Goal: Navigation & Orientation: Find specific page/section

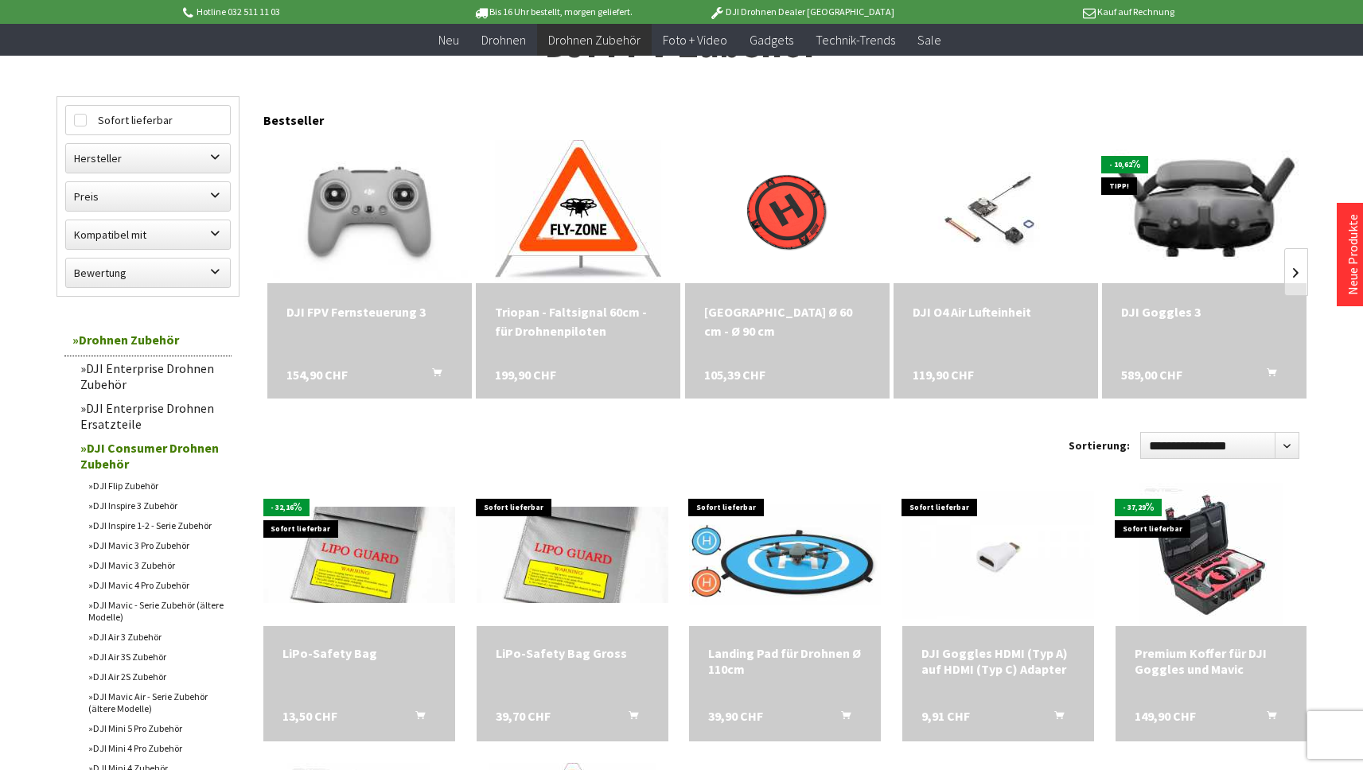
scroll to position [49, 0]
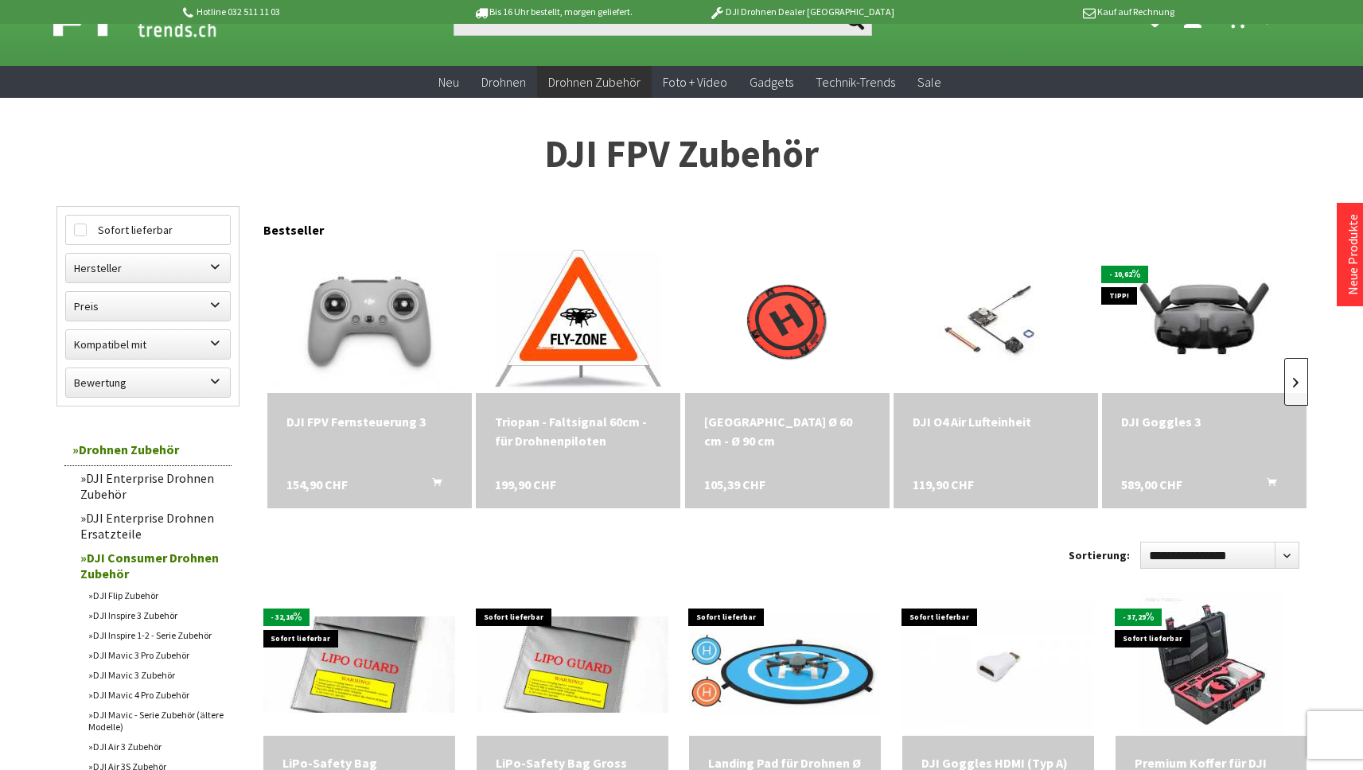
click at [1296, 372] on link at bounding box center [1296, 382] width 24 height 48
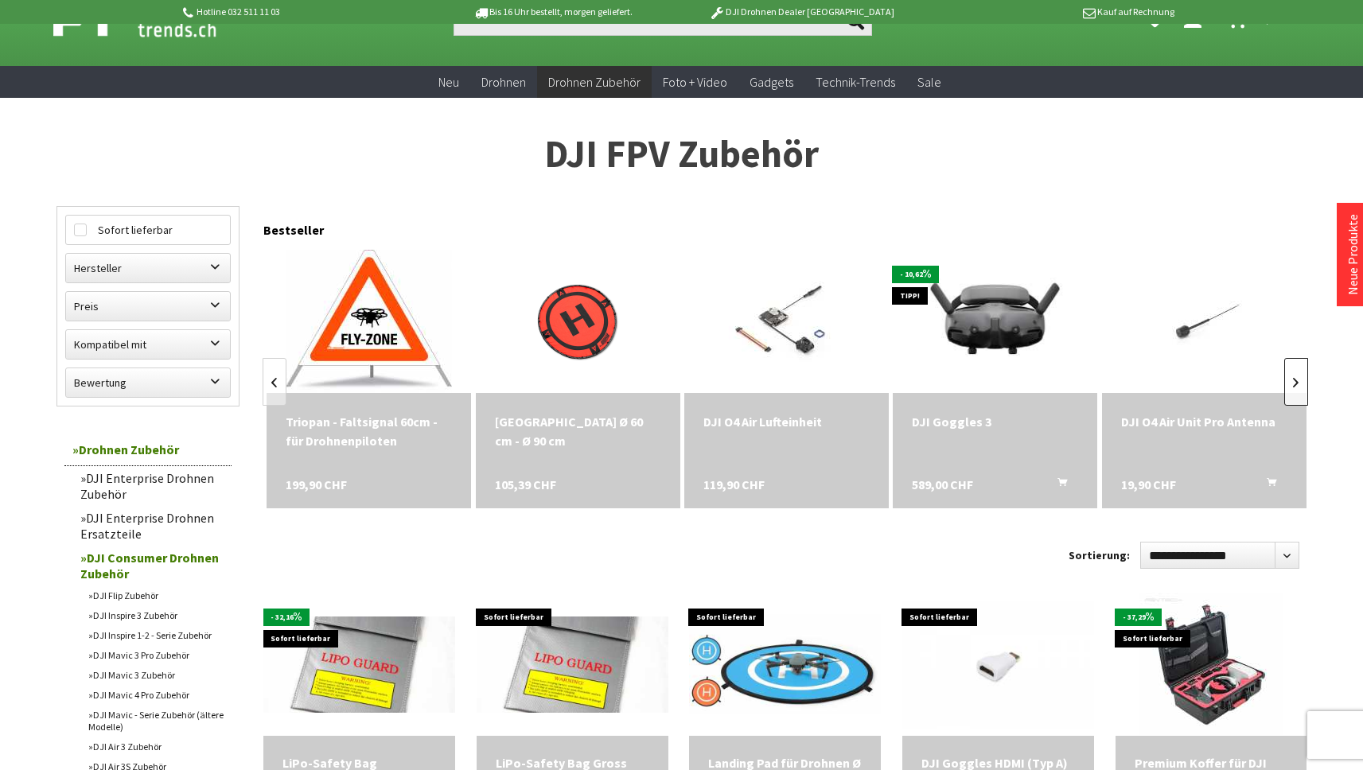
click at [1296, 372] on link at bounding box center [1296, 382] width 24 height 48
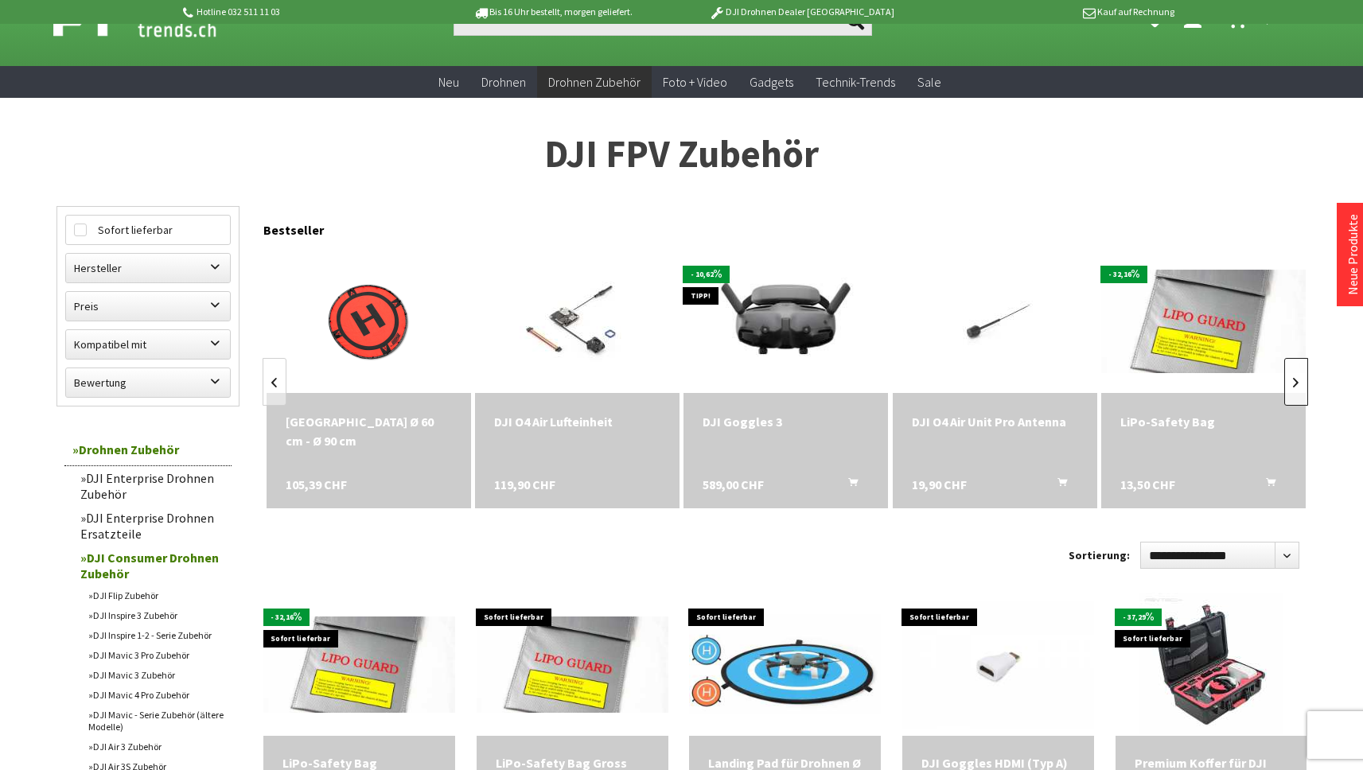
click at [1296, 372] on link at bounding box center [1296, 382] width 24 height 48
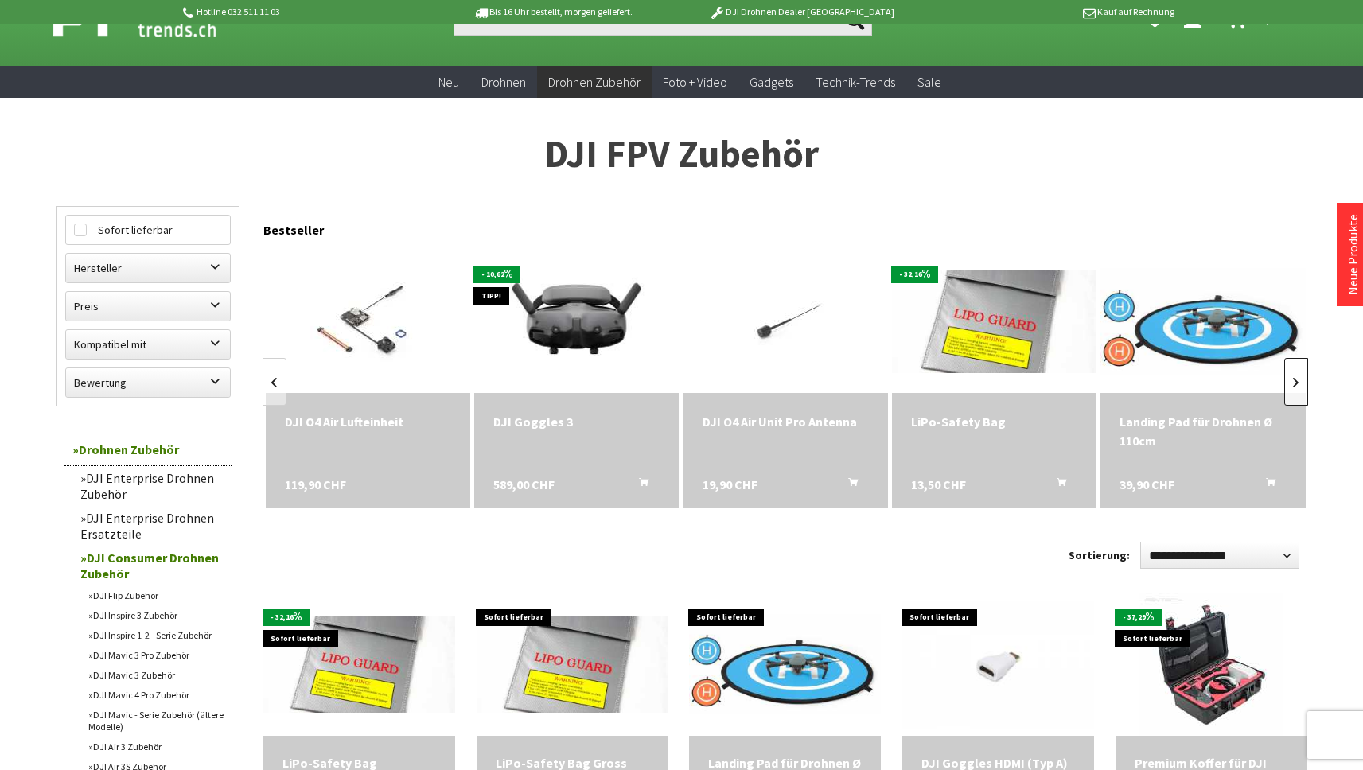
click at [1296, 372] on link at bounding box center [1296, 382] width 24 height 48
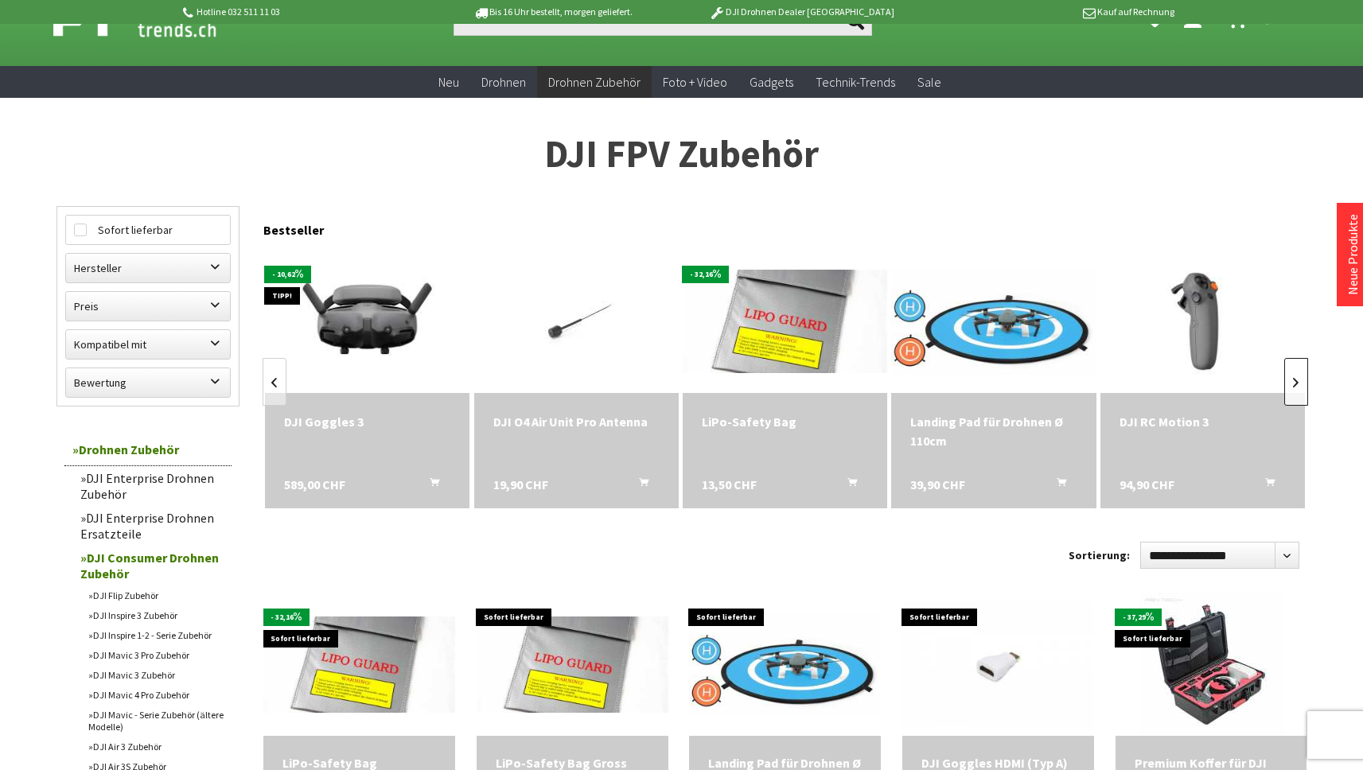
click at [1296, 372] on link at bounding box center [1296, 382] width 24 height 48
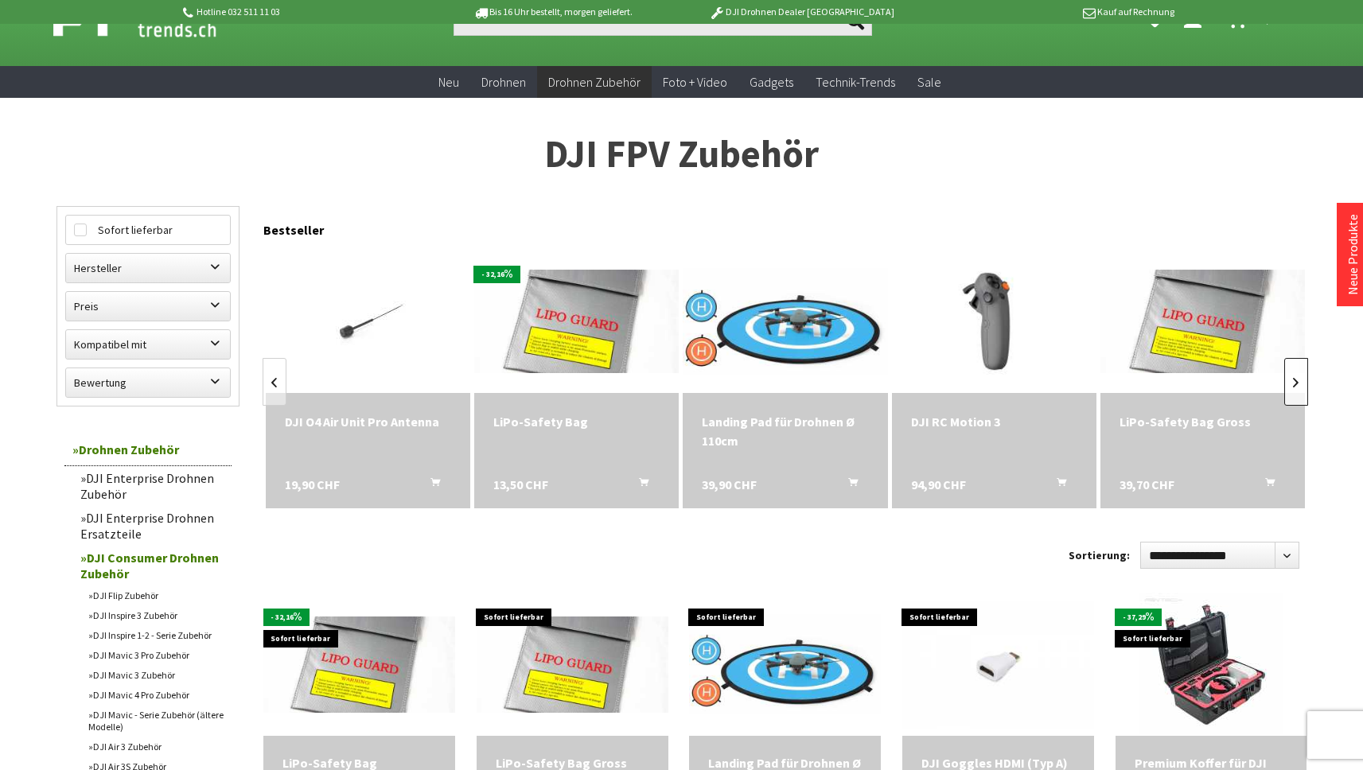
scroll to position [0, 1046]
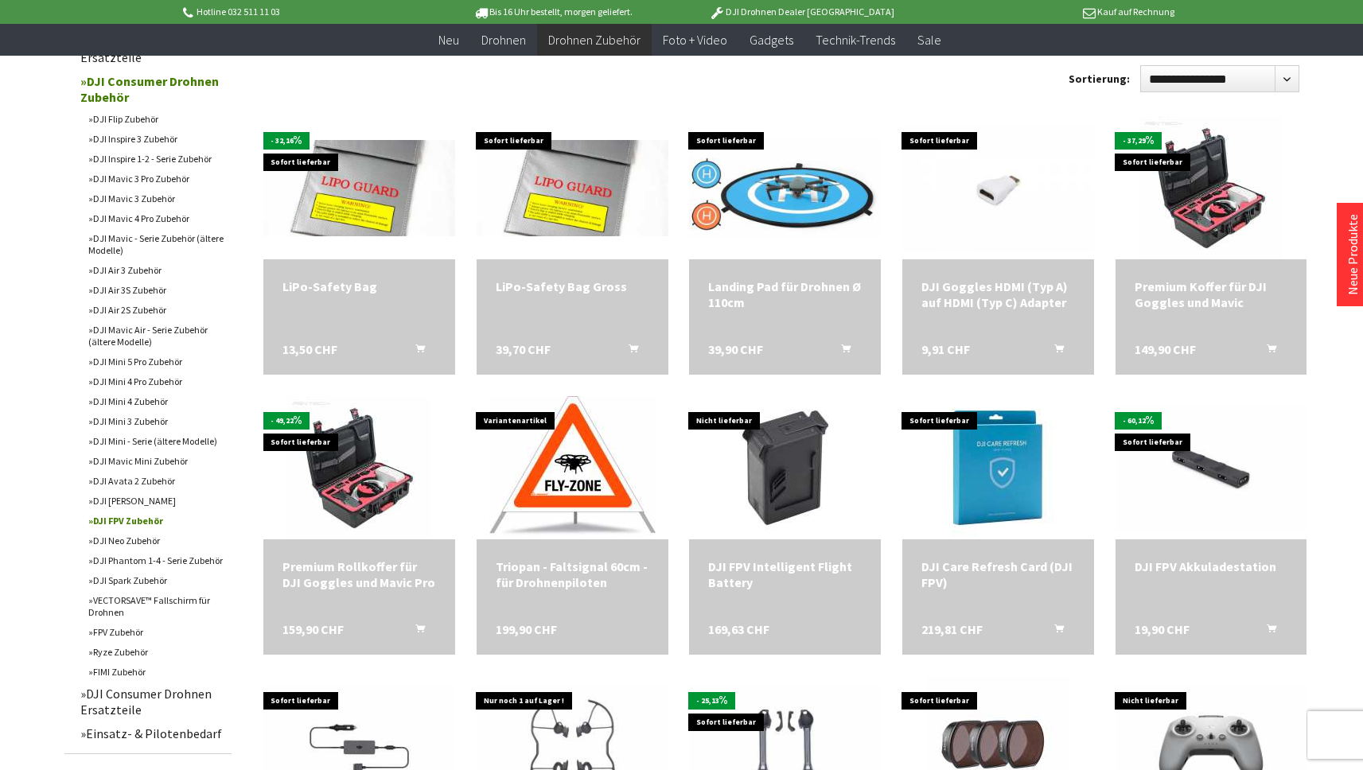
scroll to position [770, 0]
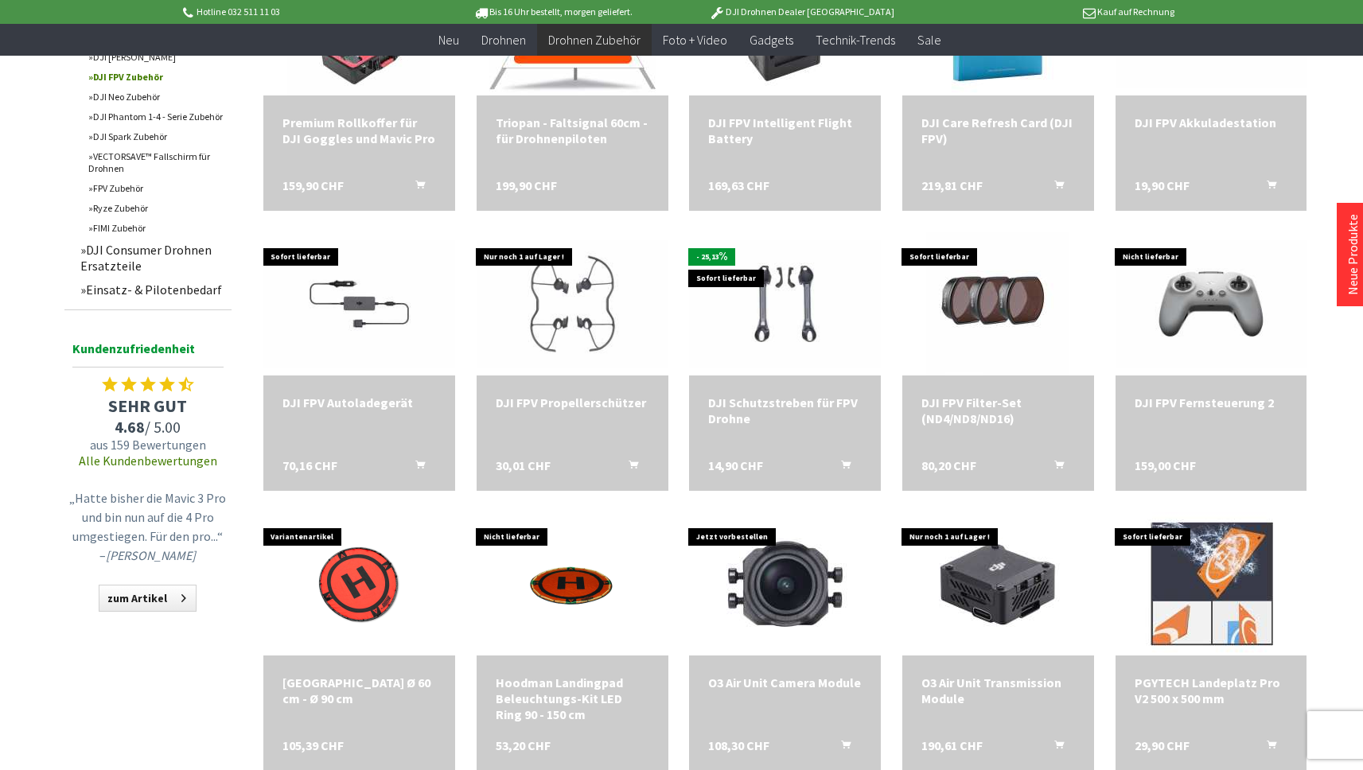
scroll to position [1006, 0]
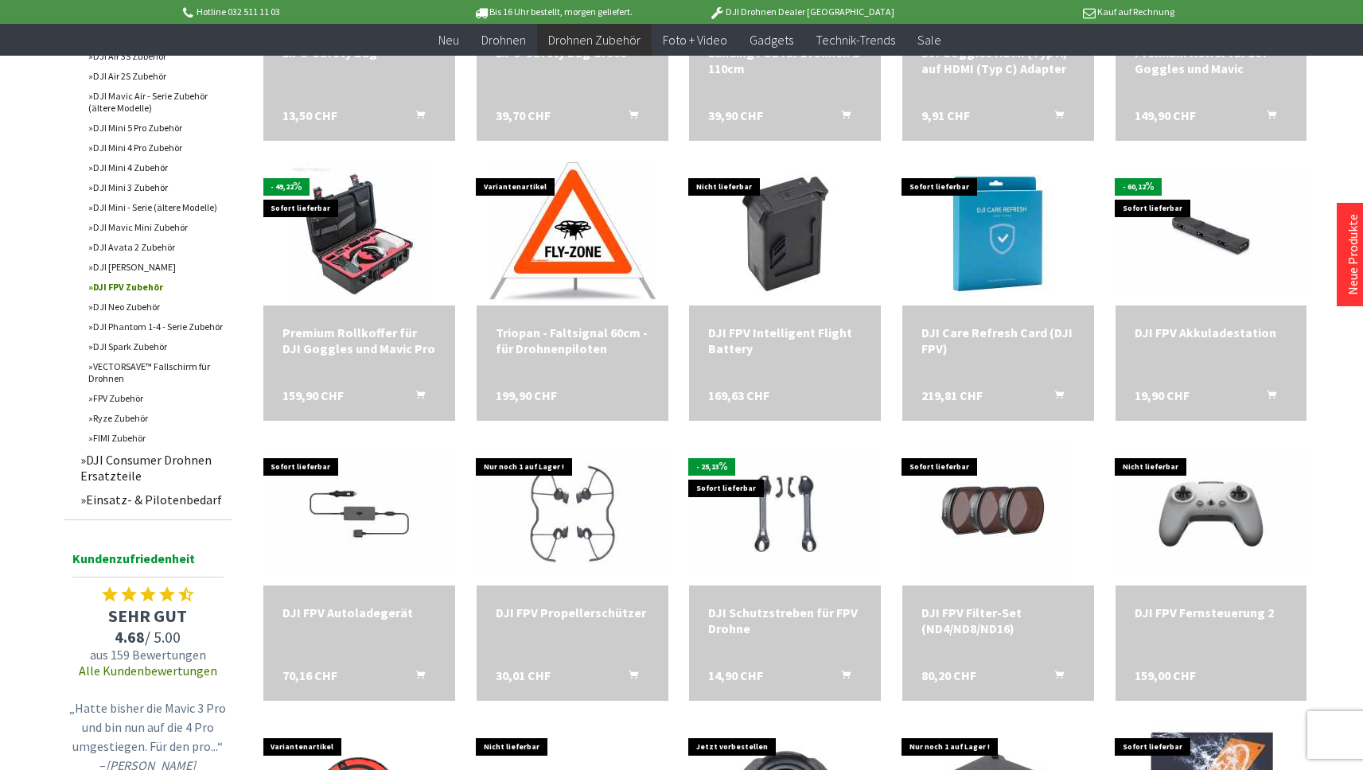
scroll to position [726, 0]
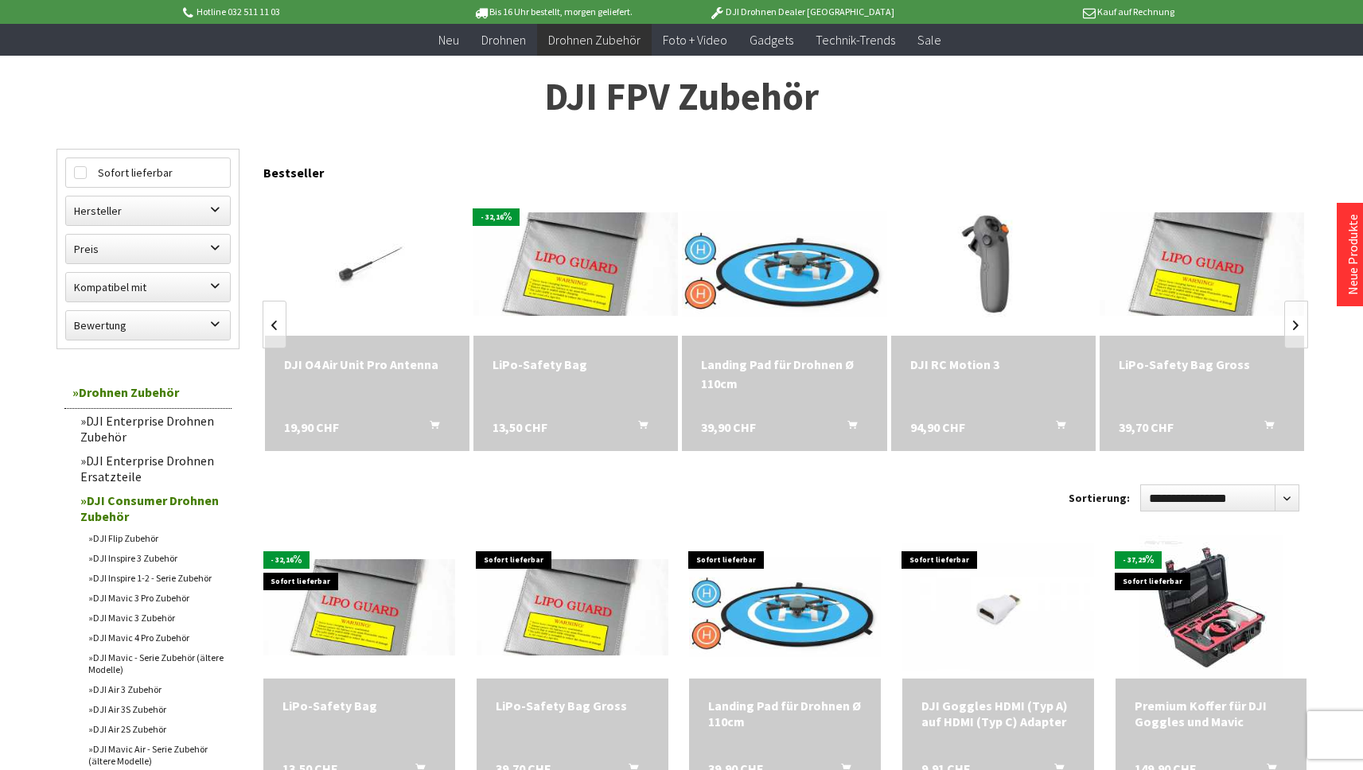
scroll to position [69, 0]
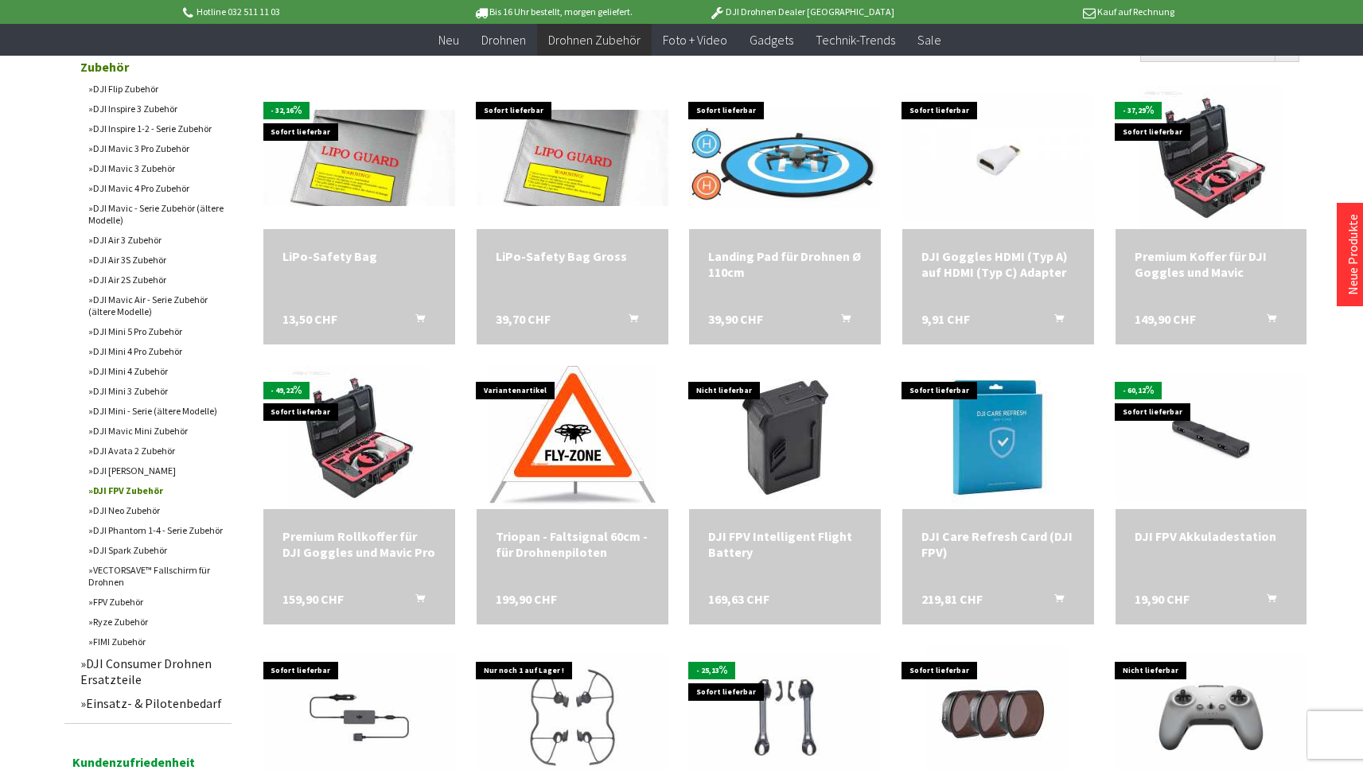
scroll to position [524, 0]
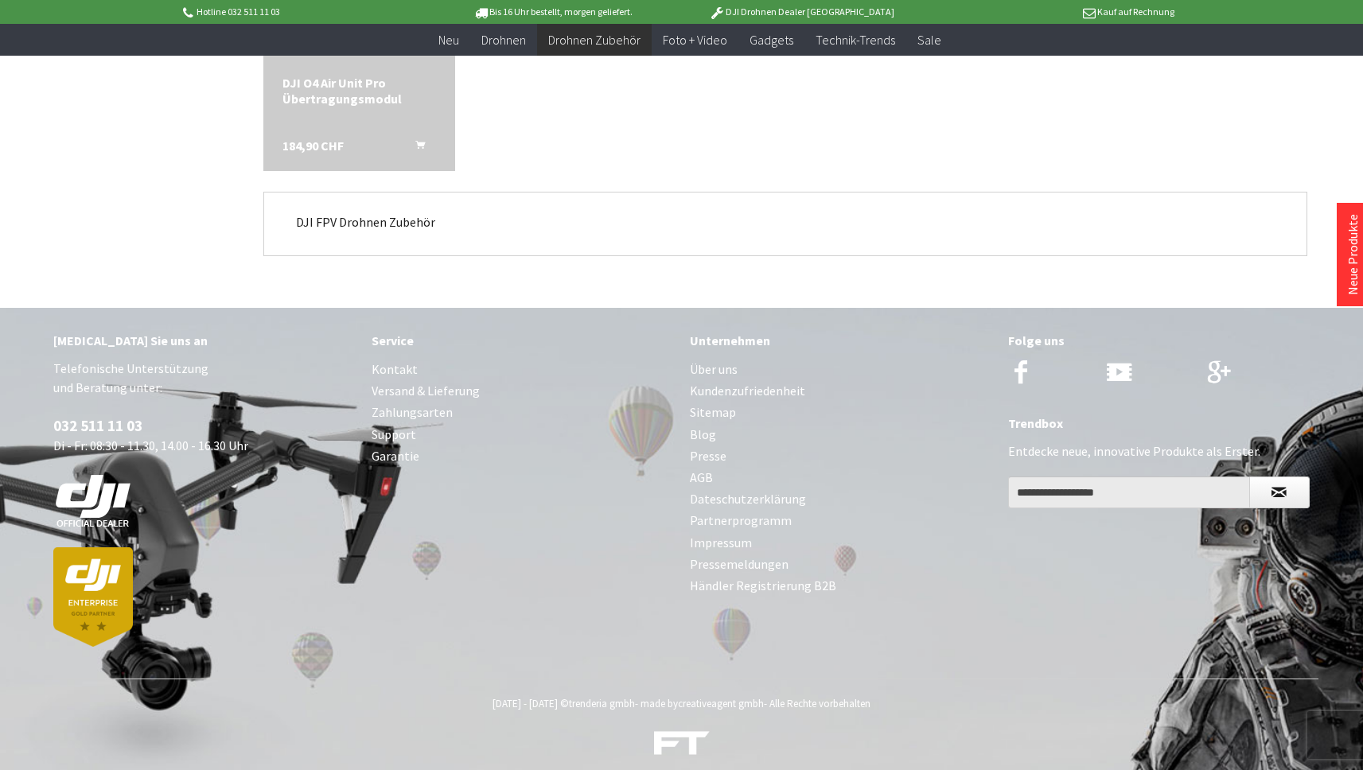
scroll to position [2388, 0]
